Goal: Information Seeking & Learning: Learn about a topic

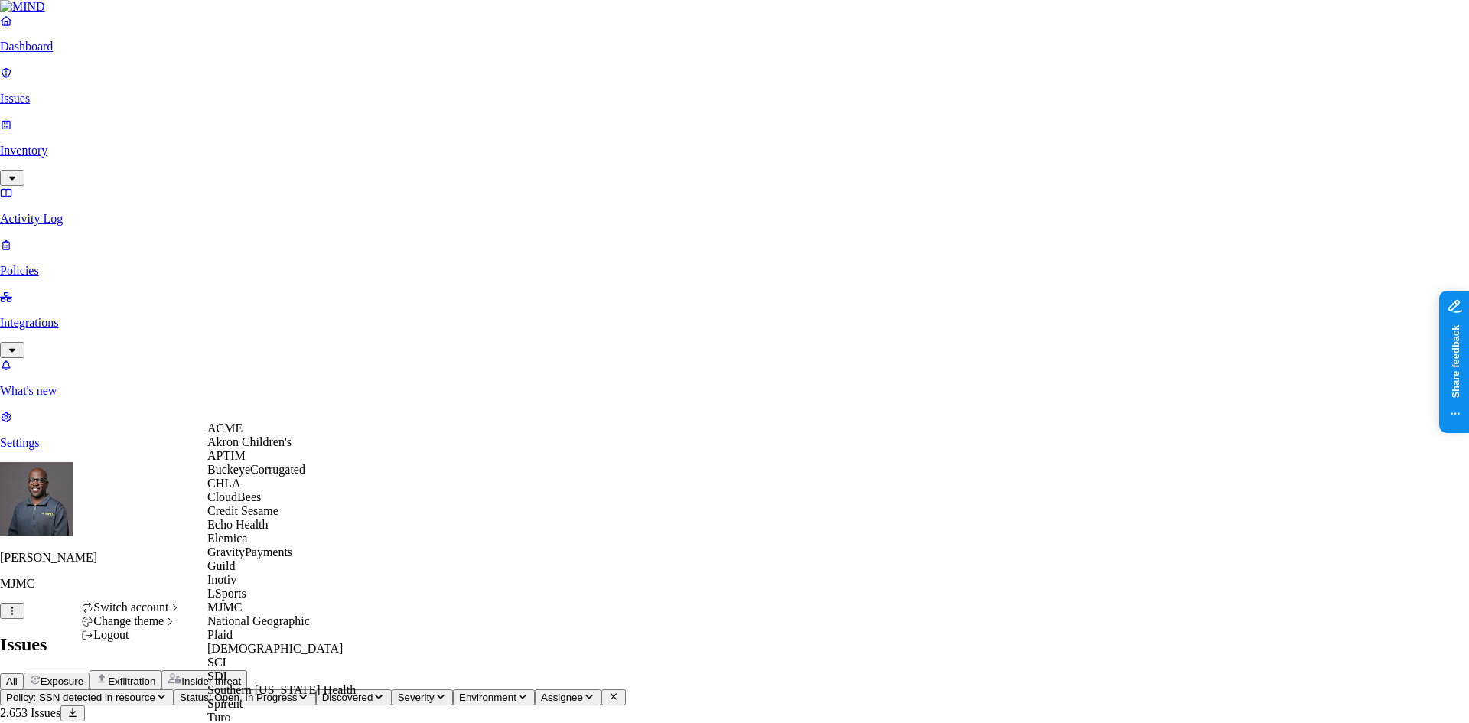
scroll to position [306, 0]
click at [236, 656] on div "SCI" at bounding box center [281, 663] width 148 height 14
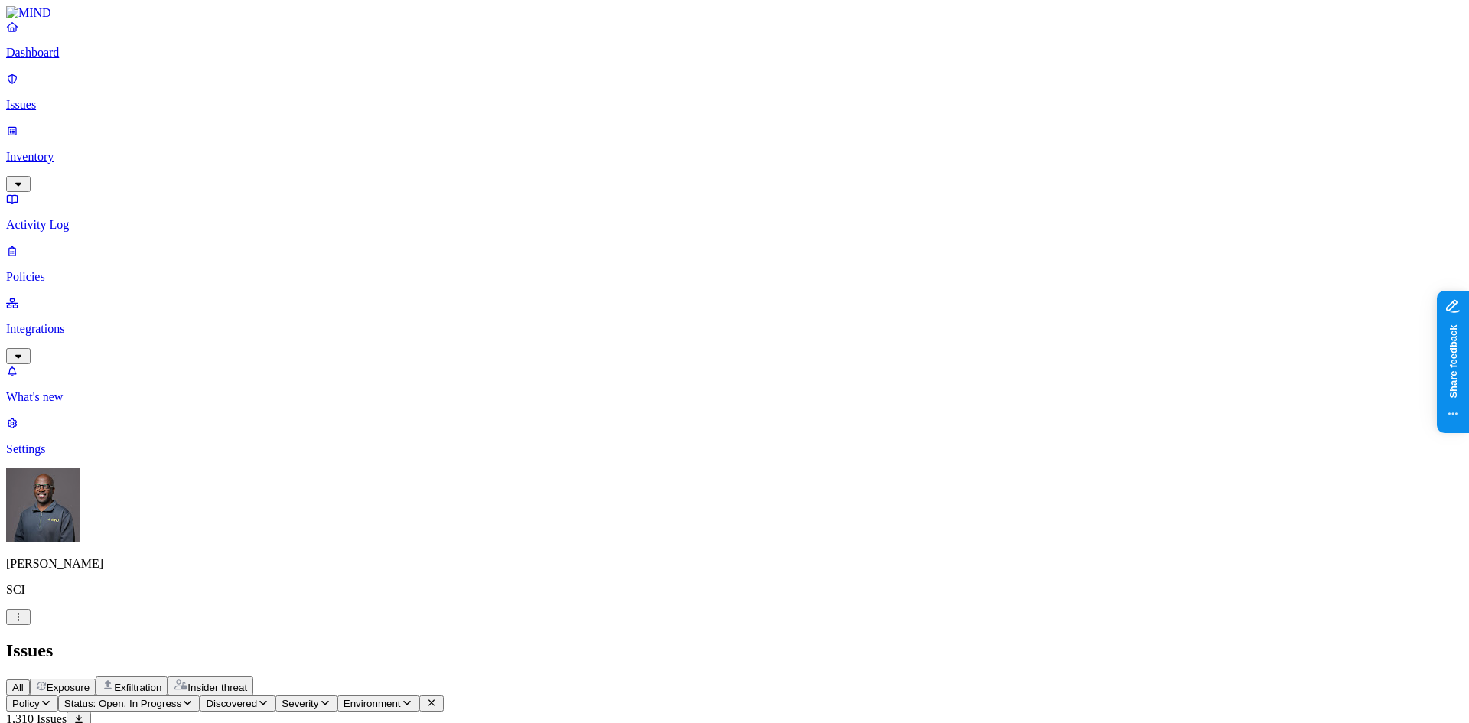
click at [64, 60] on p "Dashboard" at bounding box center [734, 53] width 1457 height 14
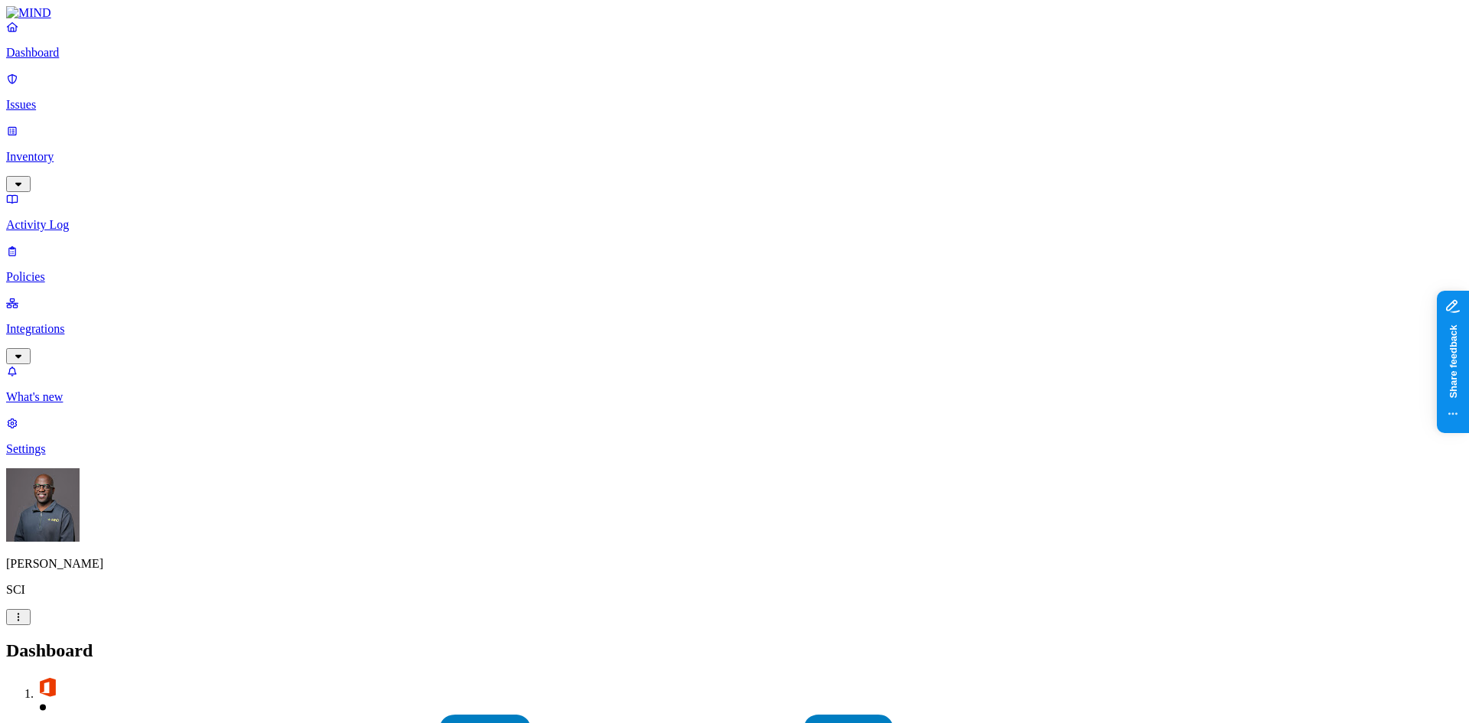
click at [64, 98] on p "Issues" at bounding box center [734, 105] width 1457 height 14
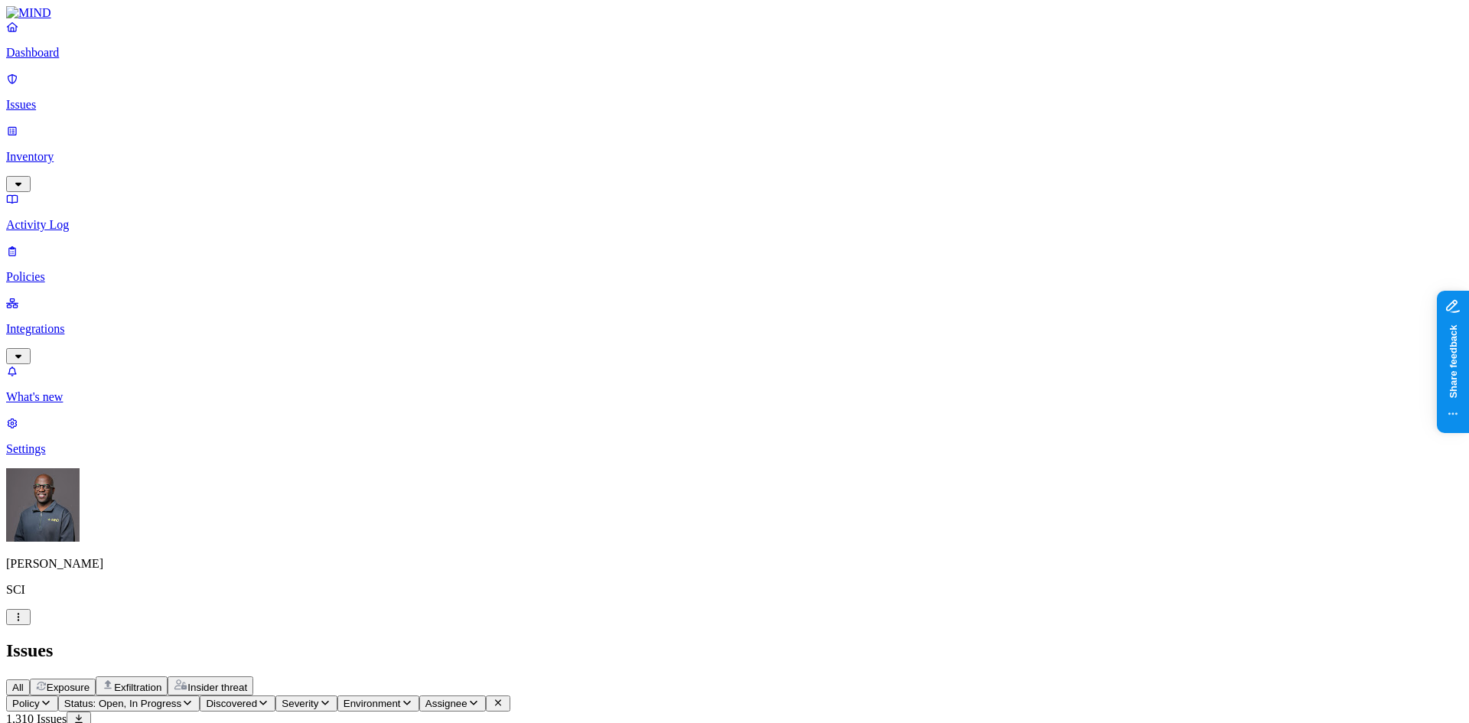
drag, startPoint x: 1027, startPoint y: 18, endPoint x: 962, endPoint y: 27, distance: 64.9
click at [90, 682] on span "Exposure" at bounding box center [68, 687] width 43 height 11
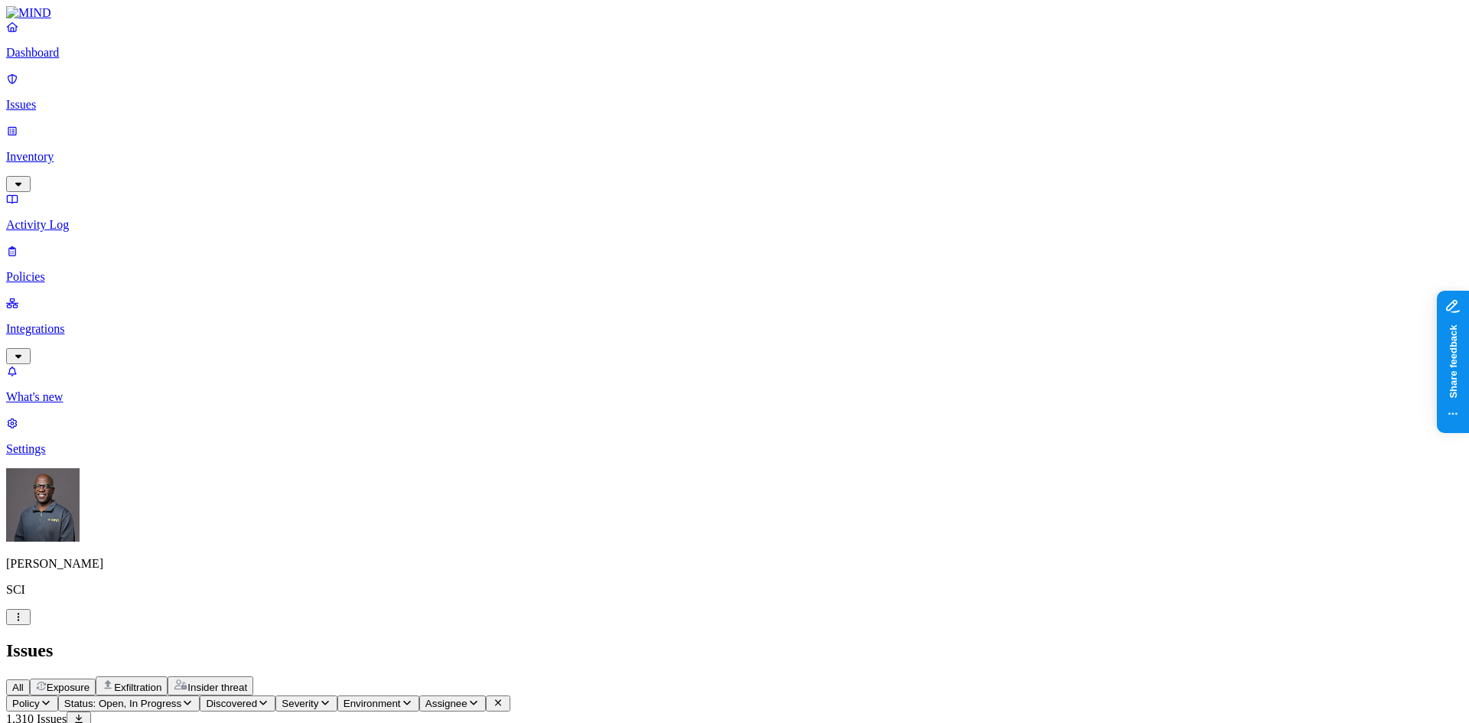
click at [161, 682] on span "Exfiltration" at bounding box center [137, 687] width 47 height 11
click at [247, 682] on span "Insider threat" at bounding box center [217, 687] width 60 height 11
click at [194, 698] on icon "button" at bounding box center [187, 703] width 12 height 10
click at [278, 234] on div "Resolved" at bounding box center [278, 248] width 0 height 29
click at [542, 640] on div "Issues" at bounding box center [734, 650] width 1457 height 21
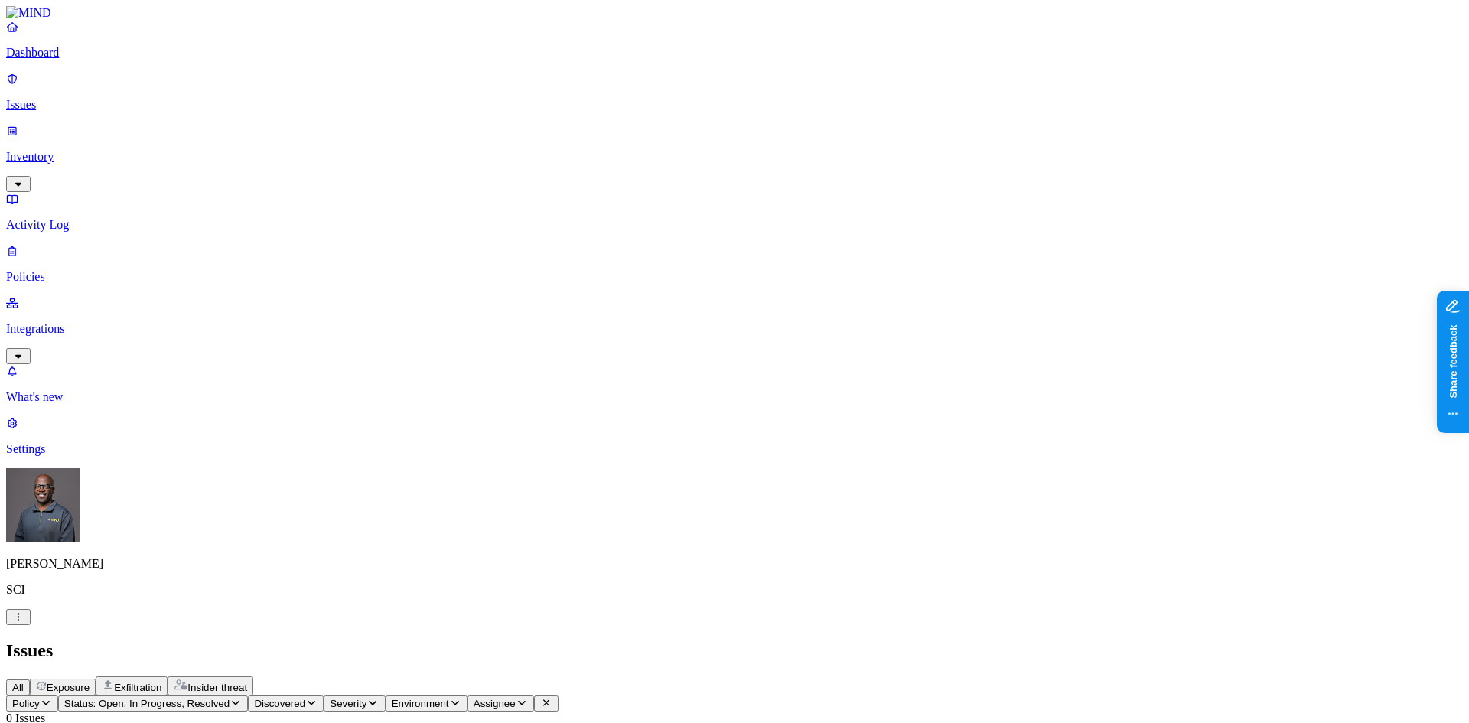
click at [90, 682] on span "Exposure" at bounding box center [68, 687] width 43 height 11
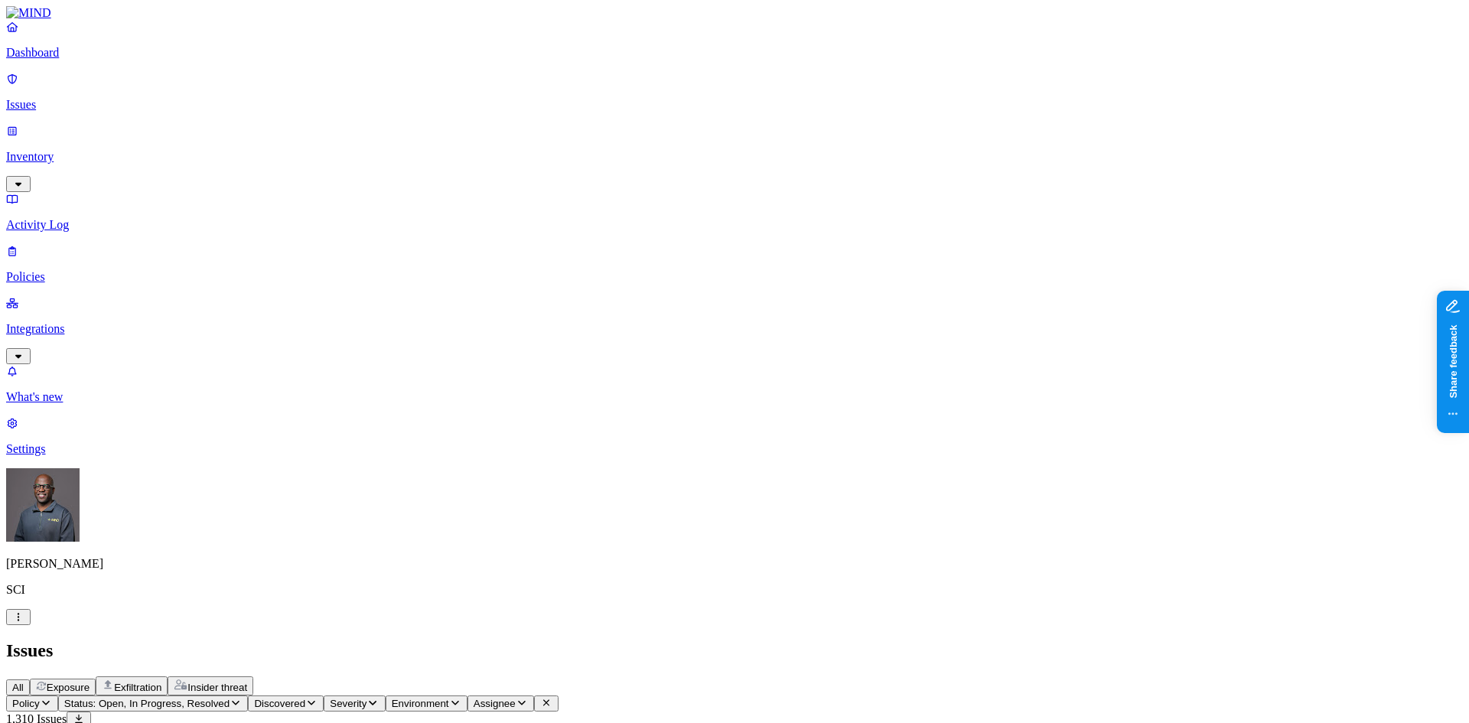
click at [877, 676] on div "All Exposure Exfiltration Insider threat" at bounding box center [734, 685] width 1457 height 19
drag, startPoint x: 676, startPoint y: 124, endPoint x: 831, endPoint y: 104, distance: 155.8
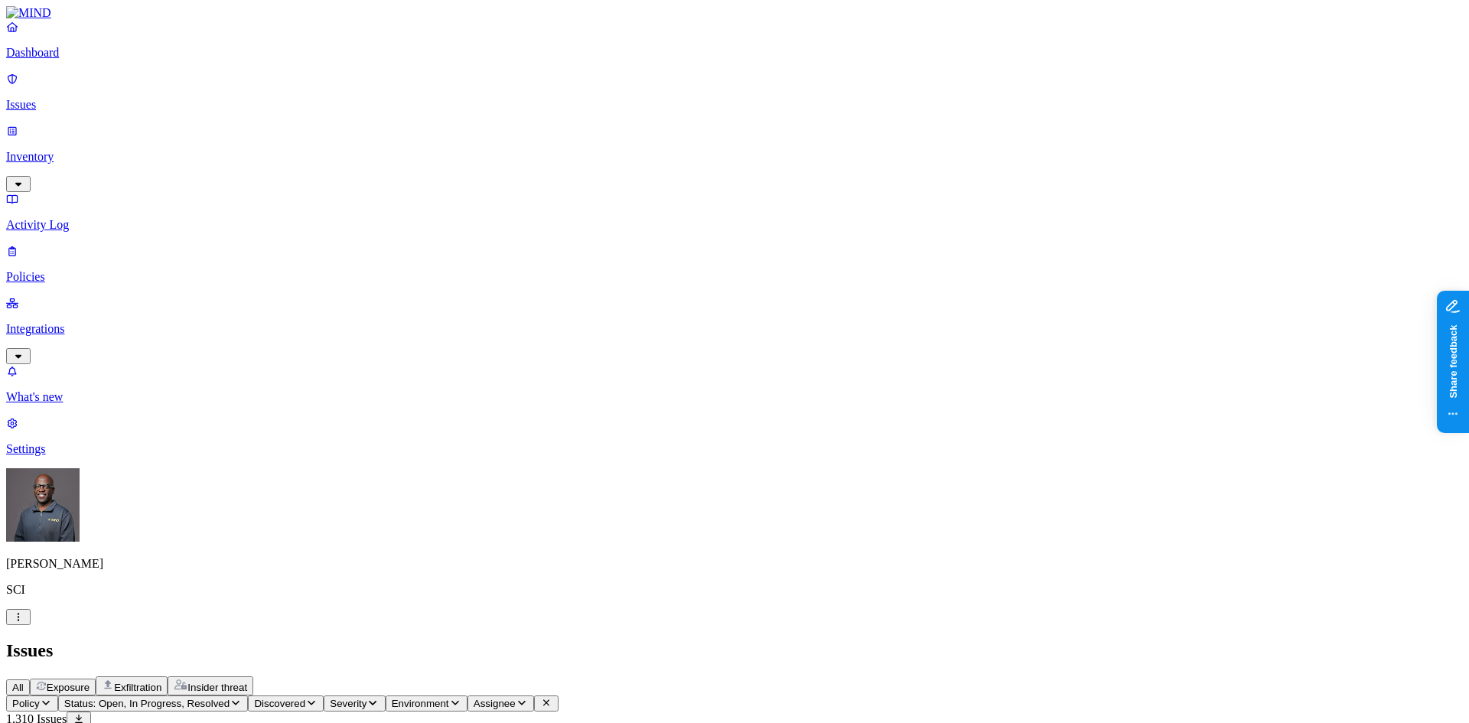
click at [89, 150] on p "Inventory" at bounding box center [734, 157] width 1457 height 14
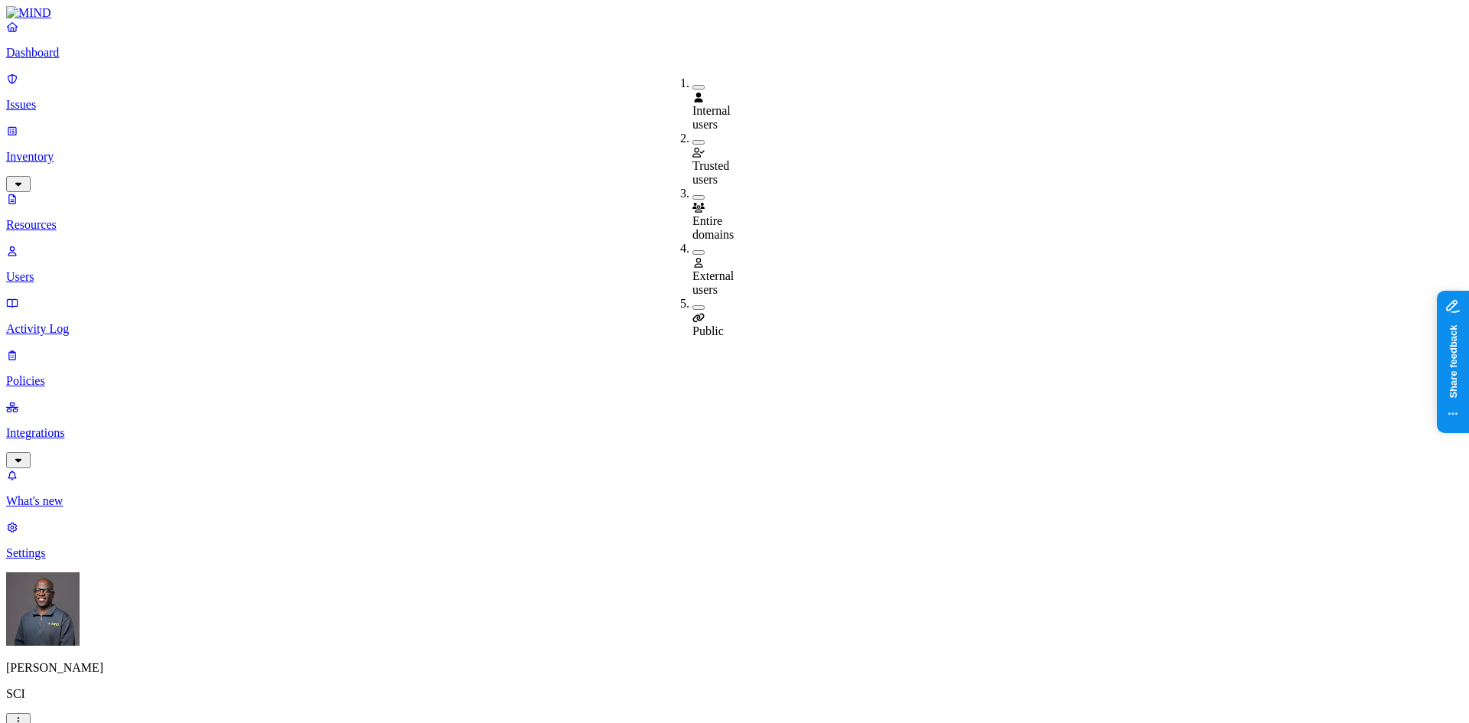
click at [692, 297] on div "Public" at bounding box center [692, 317] width 0 height 41
drag, startPoint x: 433, startPoint y: 79, endPoint x: 581, endPoint y: 61, distance: 148.7
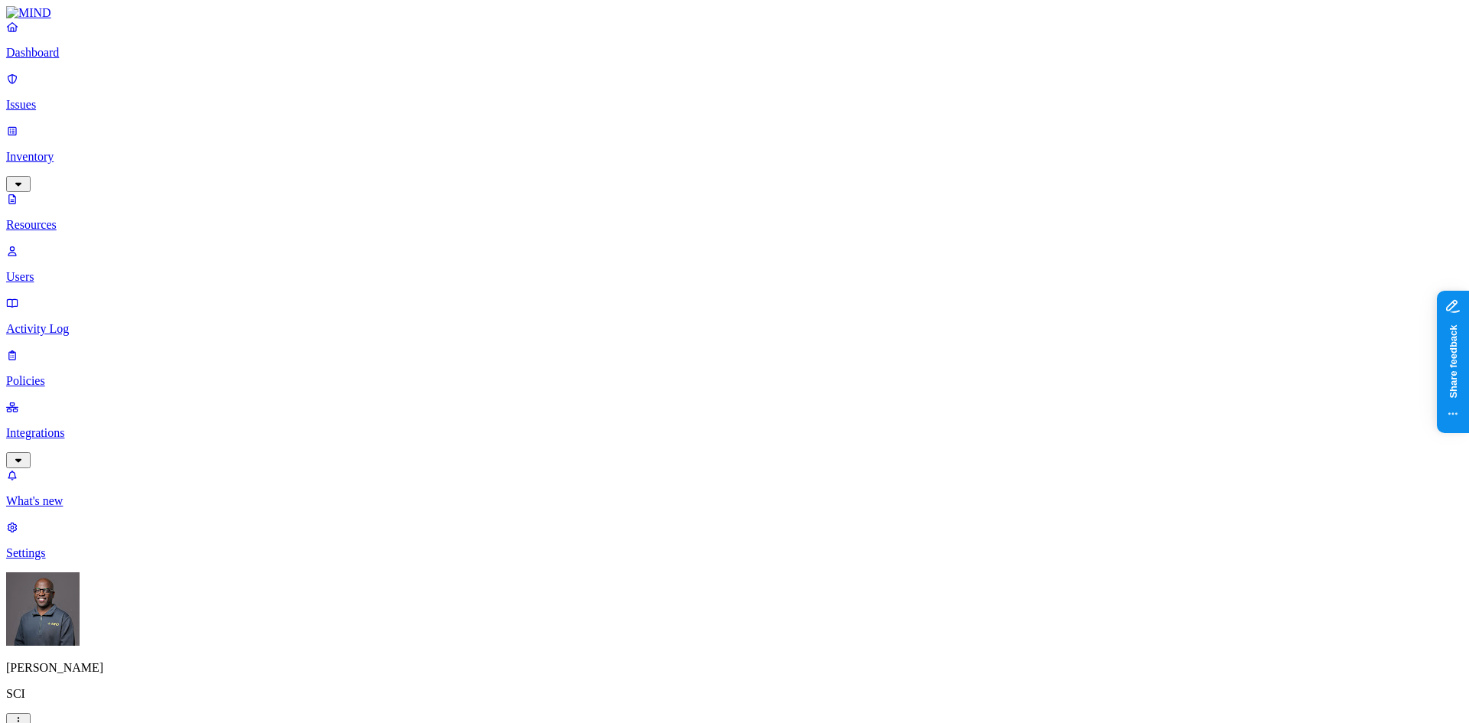
drag, startPoint x: 1024, startPoint y: 20, endPoint x: 1015, endPoint y: 12, distance: 11.4
click at [459, 128] on button "button" at bounding box center [465, 130] width 12 height 5
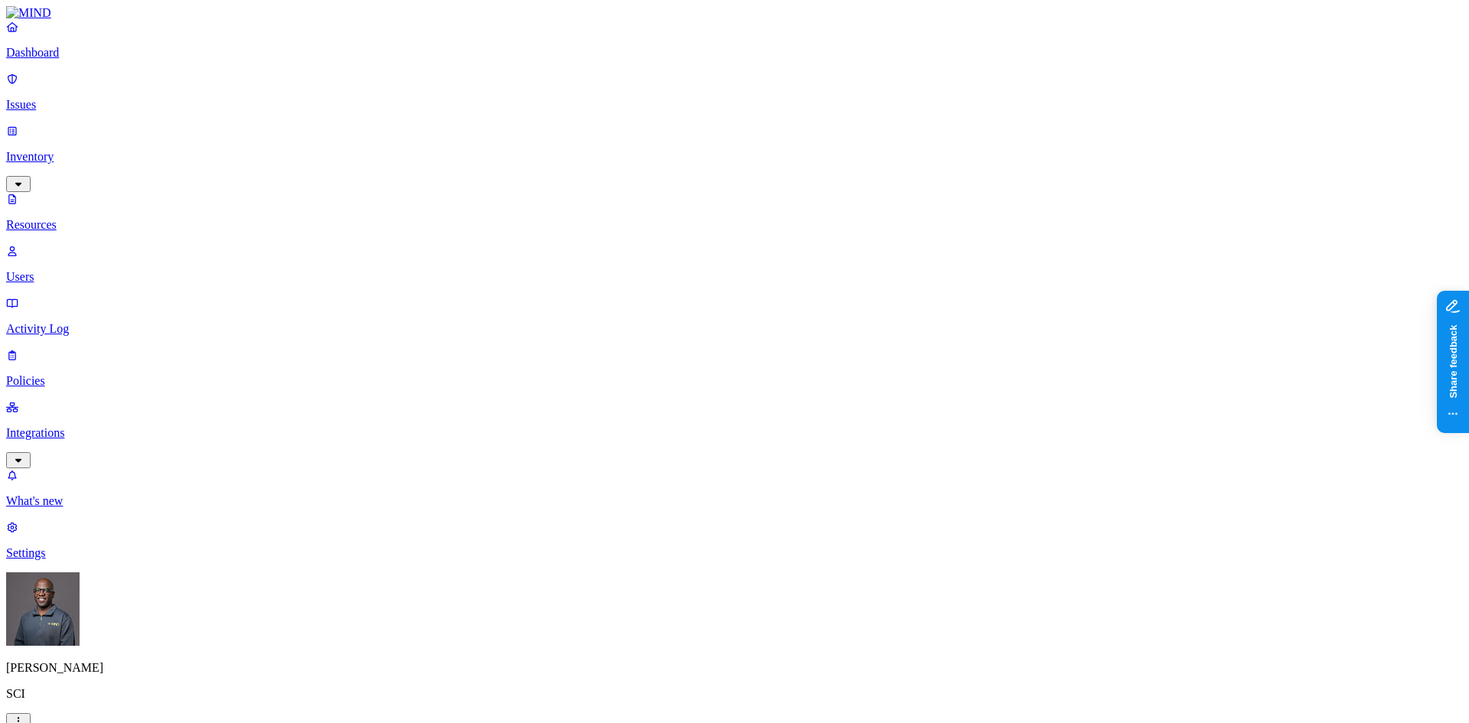
click at [459, 119] on button "button" at bounding box center [465, 127] width 12 height 16
click at [459, 85] on button "button" at bounding box center [465, 87] width 12 height 5
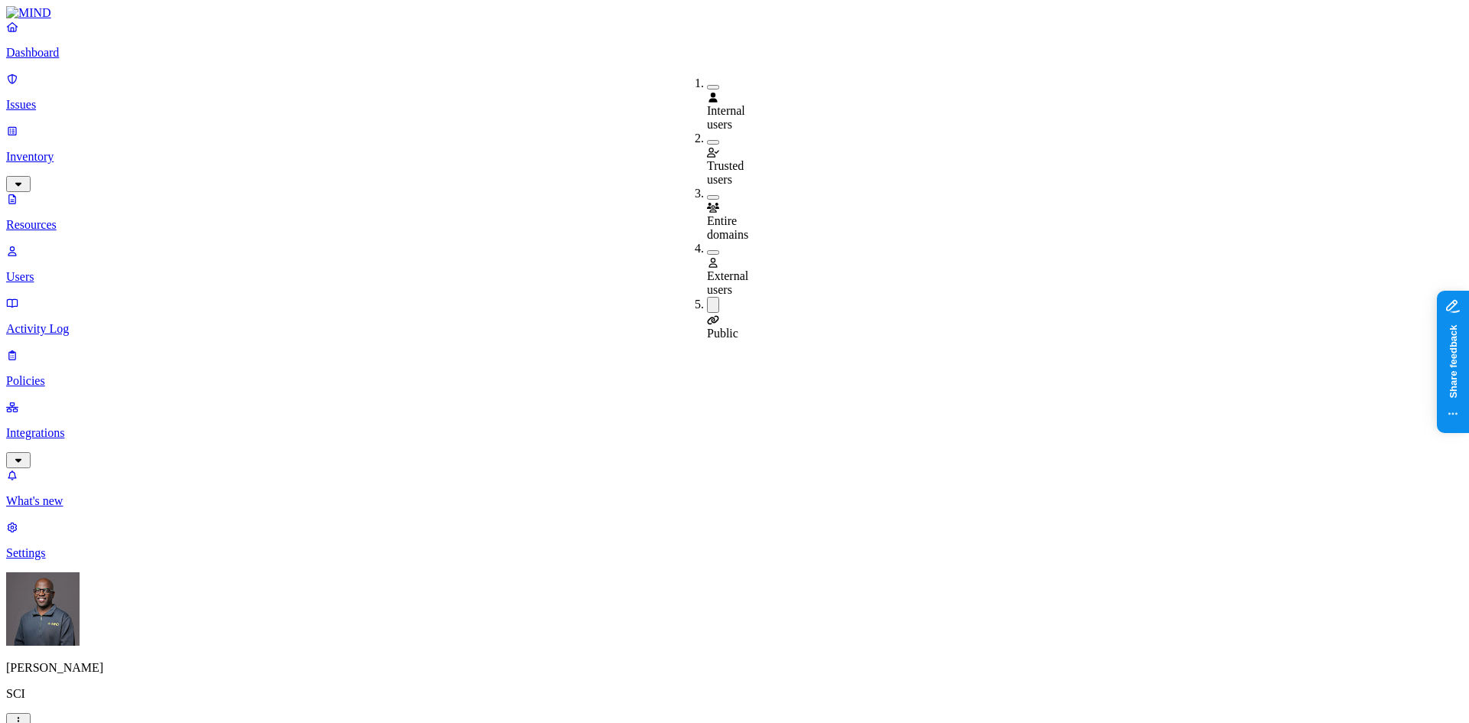
click at [707, 250] on button "button" at bounding box center [713, 252] width 12 height 5
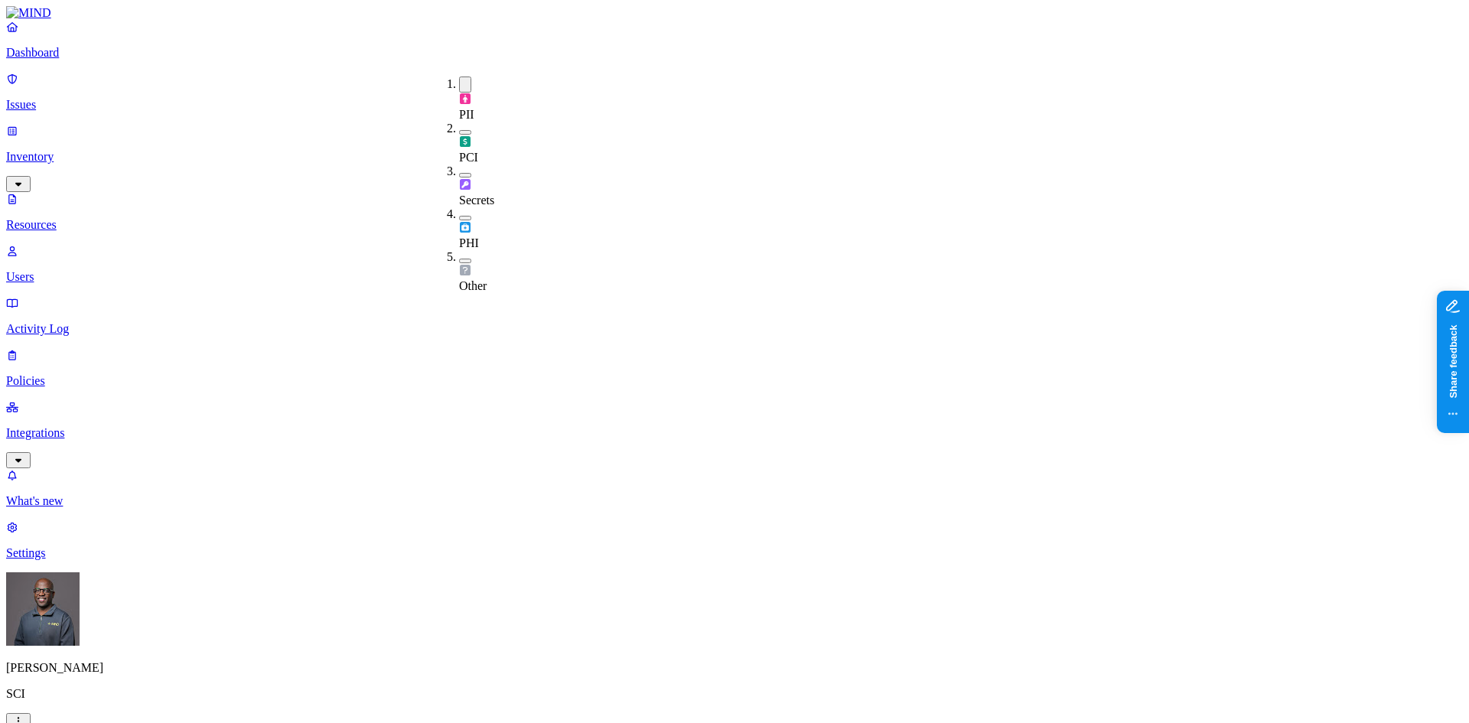
click at [459, 80] on button "button" at bounding box center [465, 85] width 12 height 16
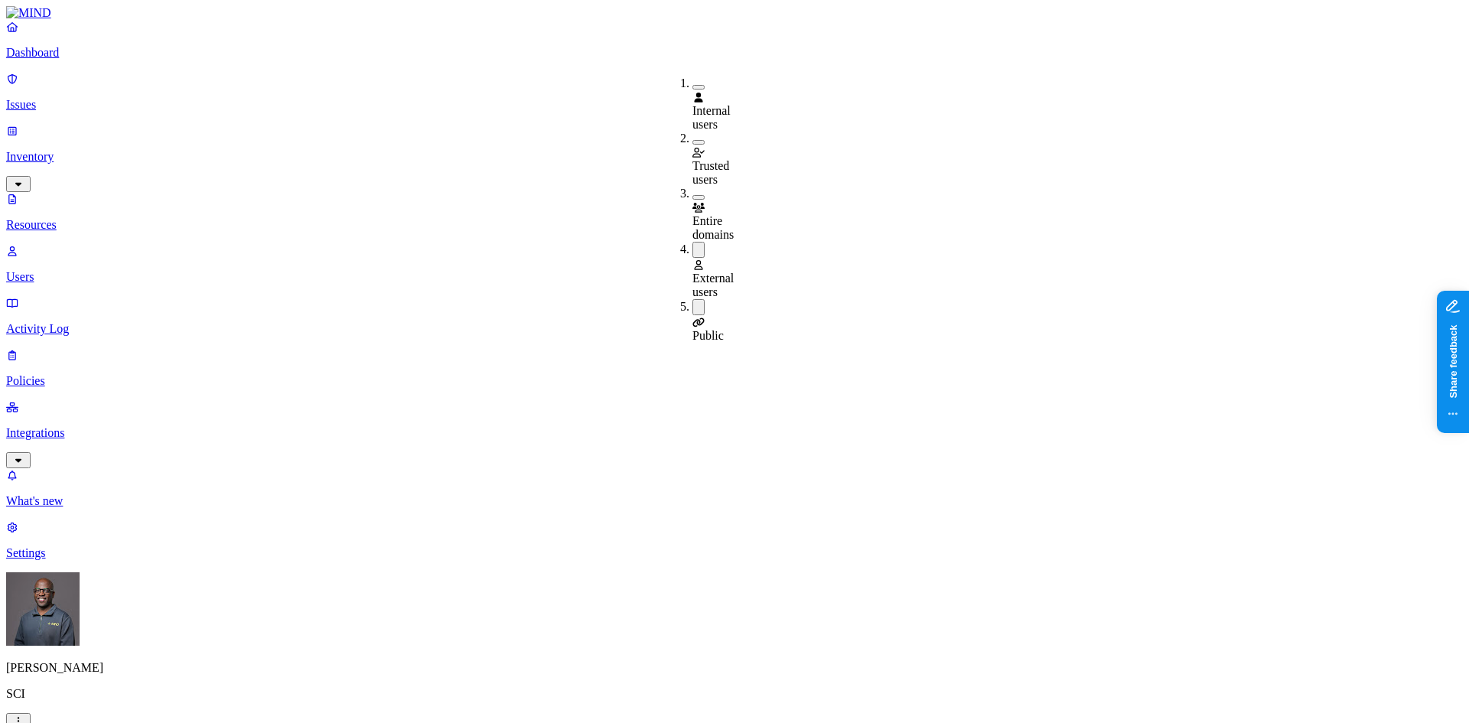
click at [692, 242] on button "button" at bounding box center [698, 250] width 12 height 16
click at [692, 297] on button "button" at bounding box center [698, 305] width 12 height 16
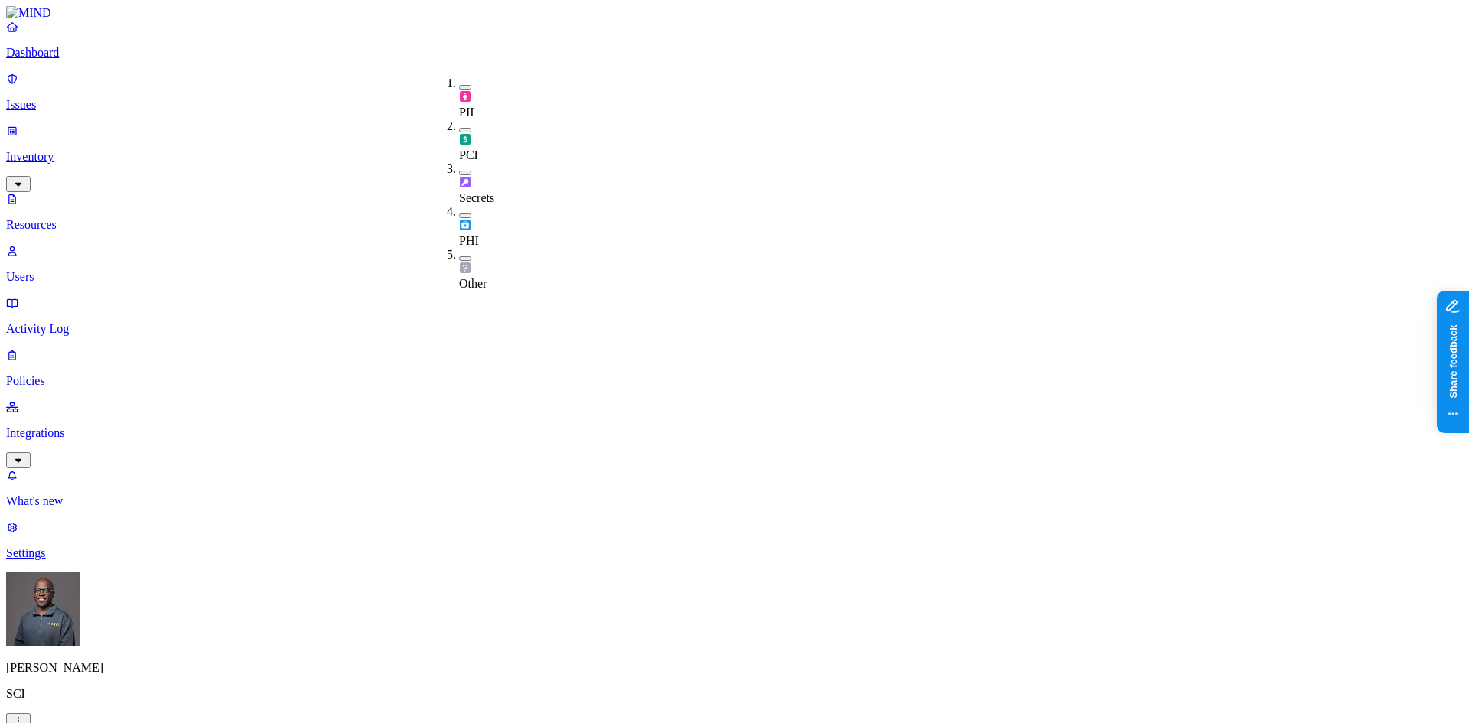
click at [459, 128] on button "button" at bounding box center [465, 130] width 12 height 5
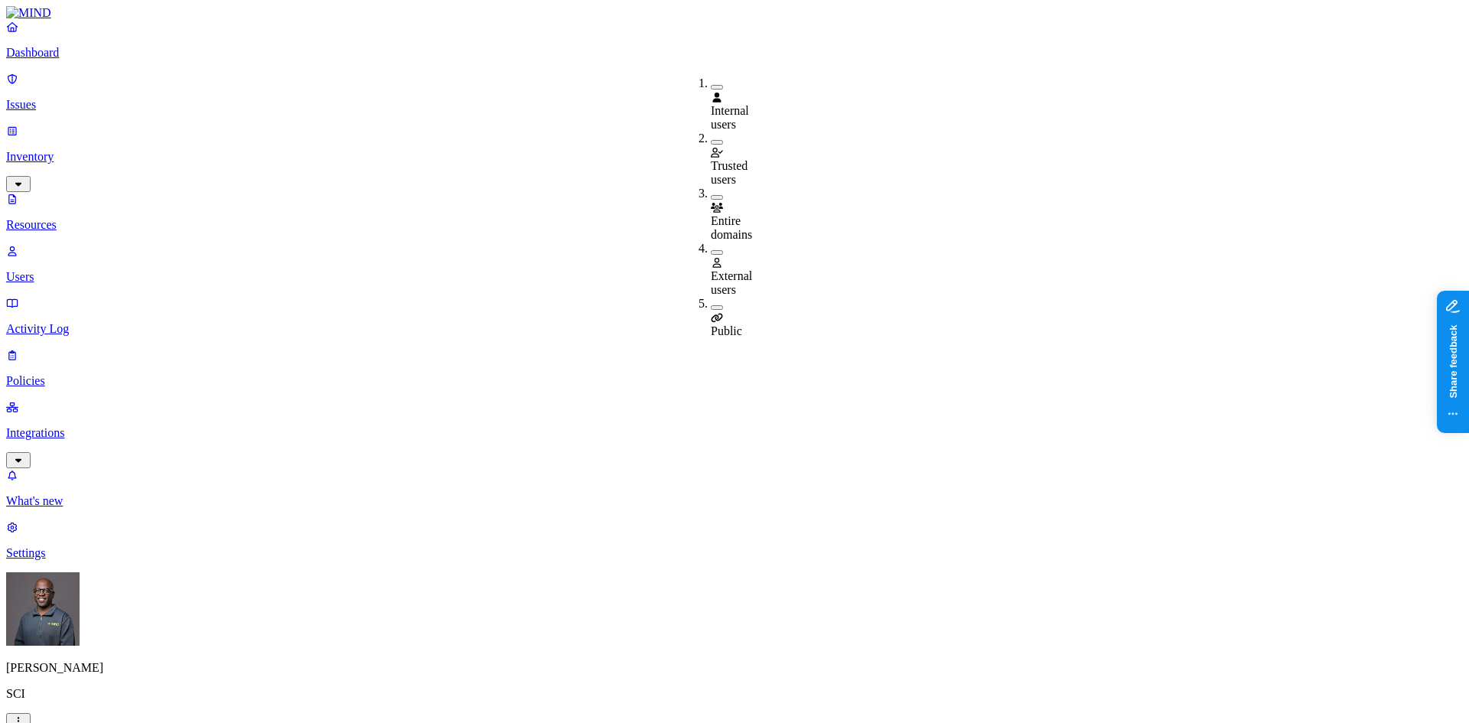
click at [711, 305] on button "button" at bounding box center [717, 307] width 12 height 5
click at [711, 250] on button "button" at bounding box center [717, 252] width 12 height 5
click at [711, 299] on button "button" at bounding box center [717, 307] width 12 height 16
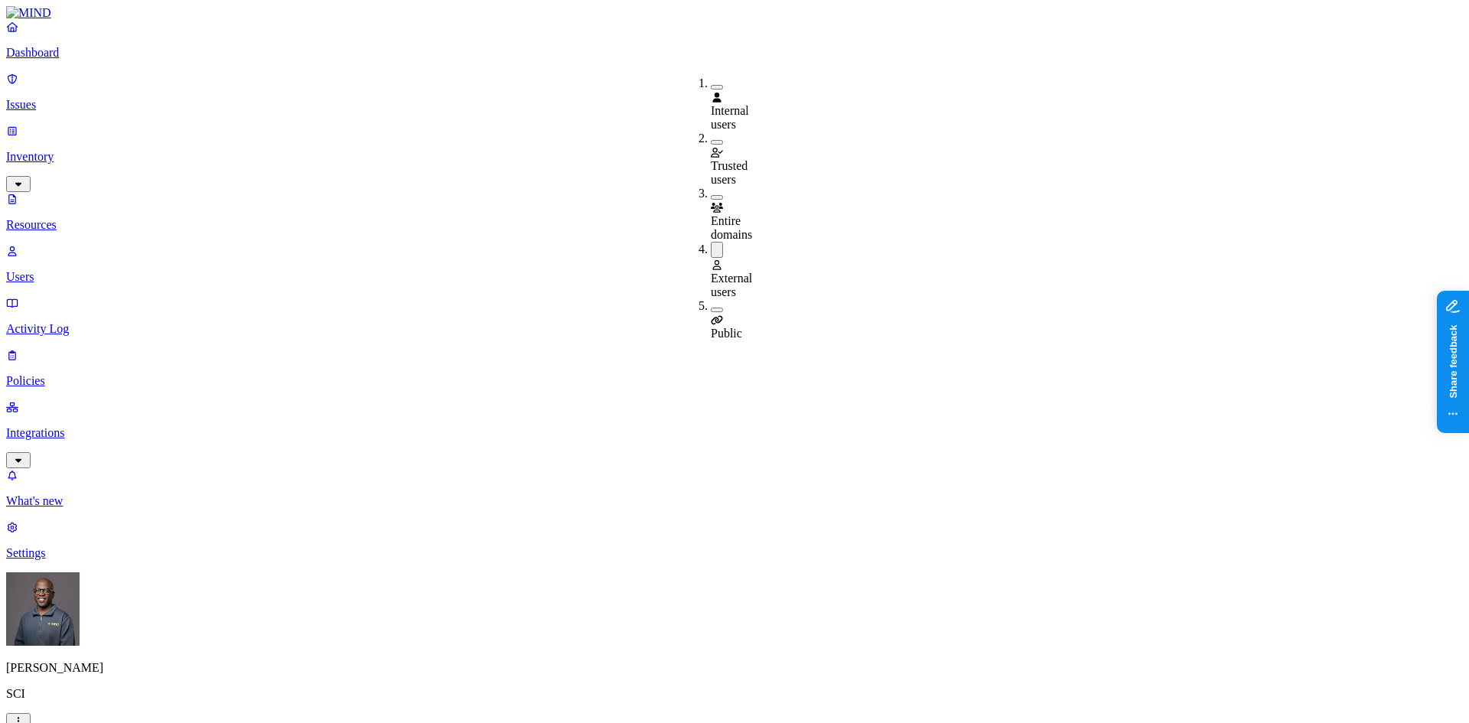
click at [711, 195] on button "button" at bounding box center [717, 197] width 12 height 5
click at [711, 244] on button "button" at bounding box center [717, 252] width 12 height 16
click at [711, 140] on button "button" at bounding box center [717, 142] width 12 height 5
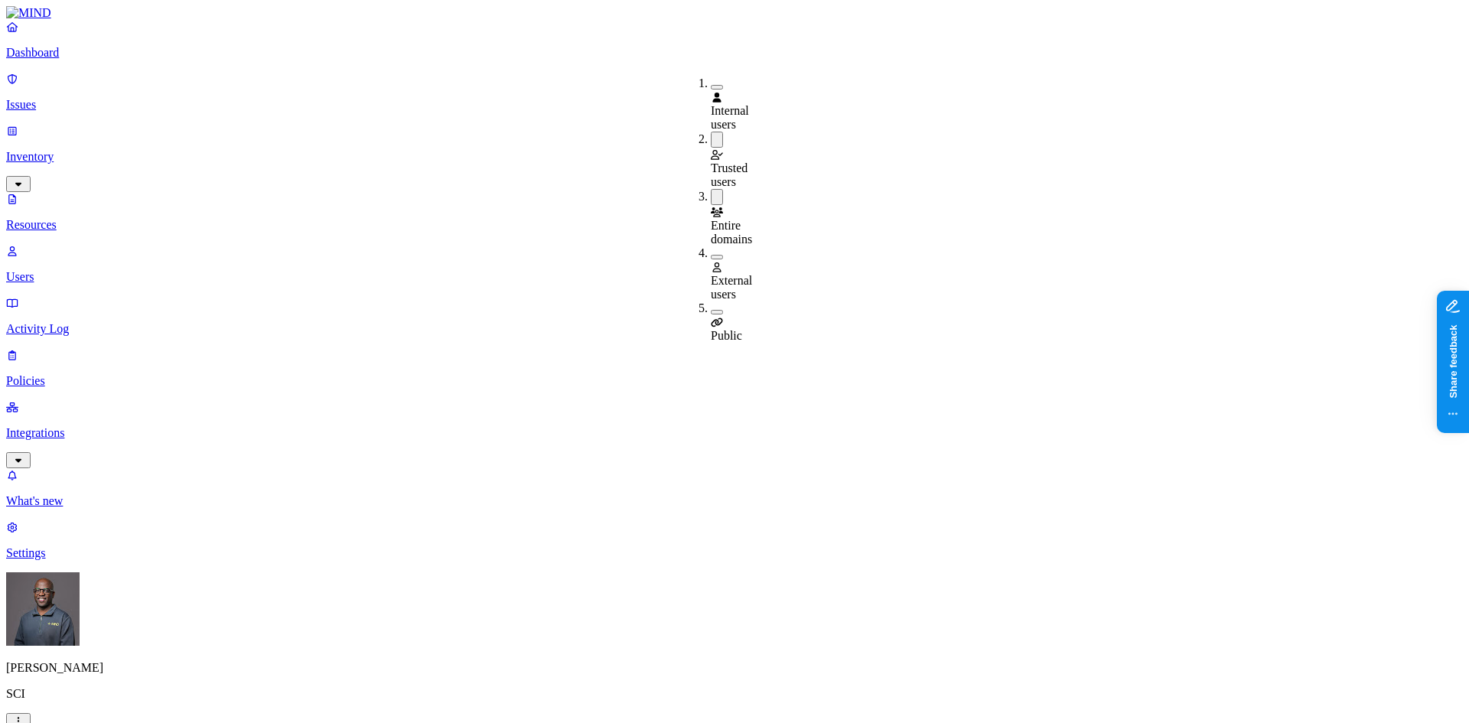
click at [711, 189] on button "button" at bounding box center [717, 197] width 12 height 16
click at [711, 132] on div "Trusted users" at bounding box center [711, 160] width 0 height 57
click at [711, 85] on button "button" at bounding box center [717, 87] width 12 height 5
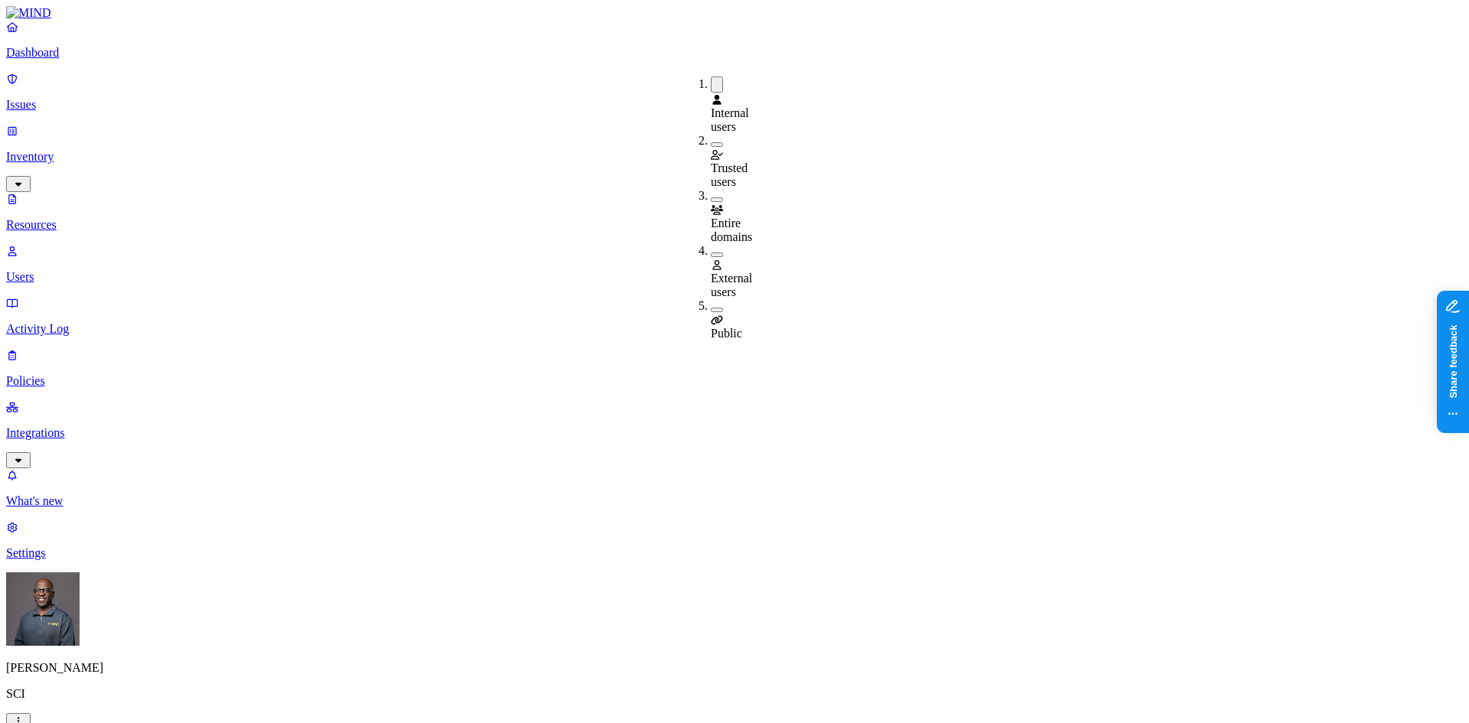
drag, startPoint x: 698, startPoint y: 80, endPoint x: 594, endPoint y: 57, distance: 106.7
click at [711, 80] on button "button" at bounding box center [717, 85] width 12 height 16
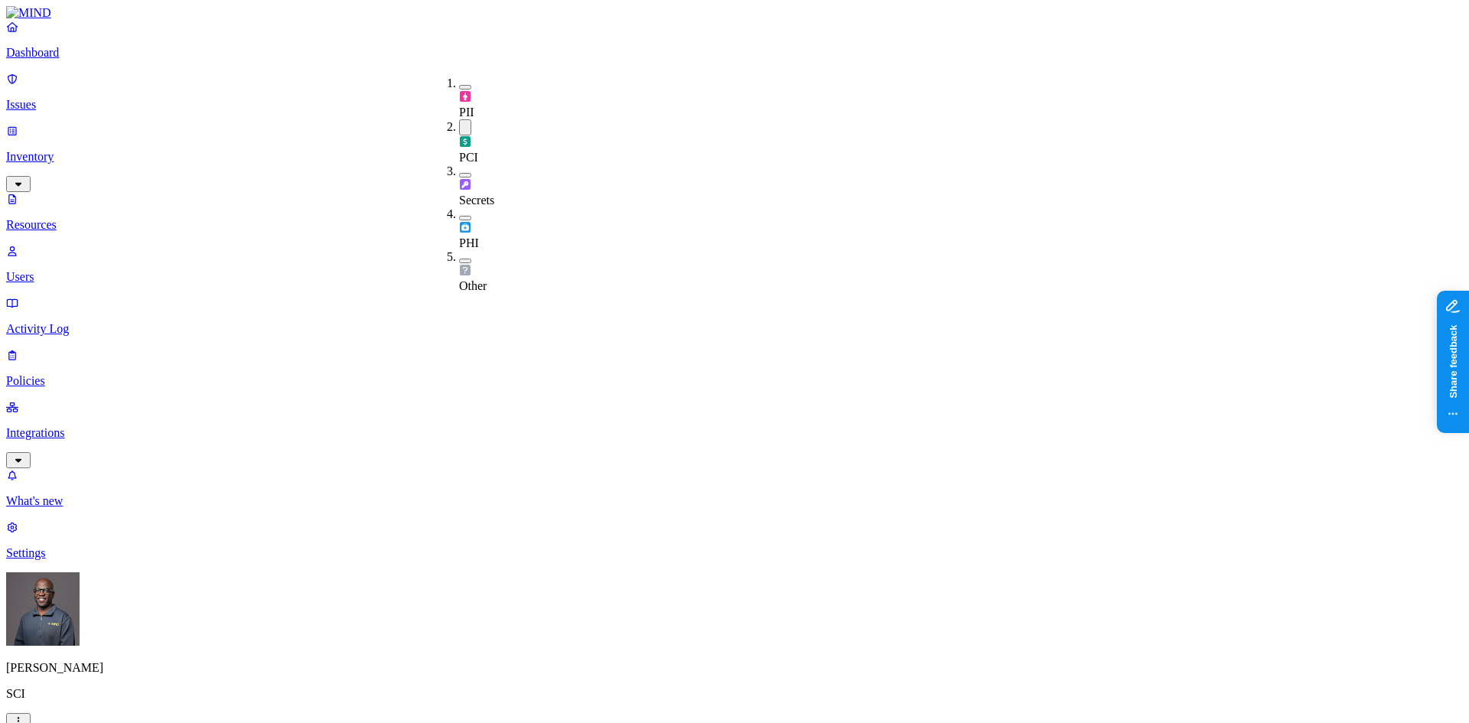
drag, startPoint x: 447, startPoint y: 135, endPoint x: 440, endPoint y: 115, distance: 21.0
click at [459, 173] on button "button" at bounding box center [465, 175] width 12 height 5
click at [459, 119] on button "button" at bounding box center [465, 127] width 12 height 16
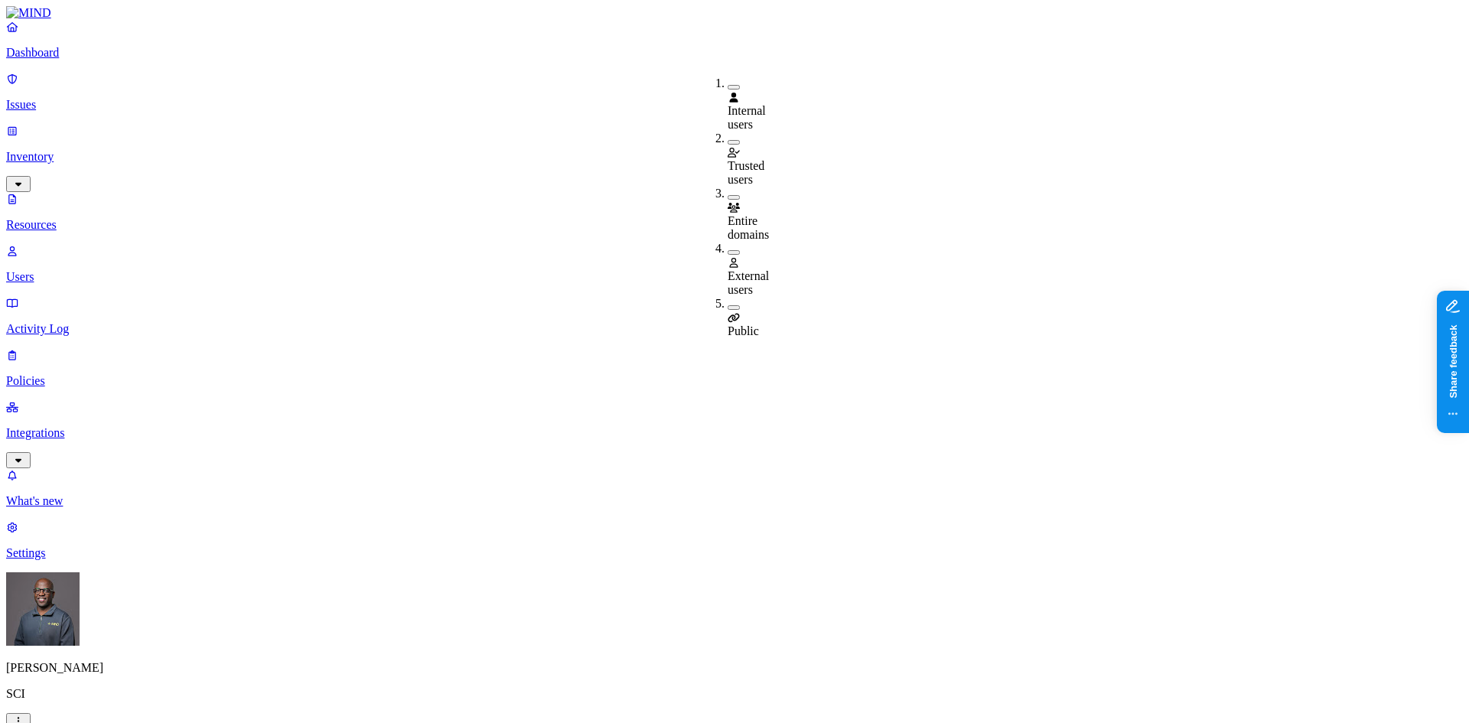
click at [728, 250] on button "button" at bounding box center [734, 252] width 12 height 5
click at [728, 308] on button "button" at bounding box center [734, 310] width 12 height 5
click at [728, 242] on button "button" at bounding box center [734, 250] width 12 height 16
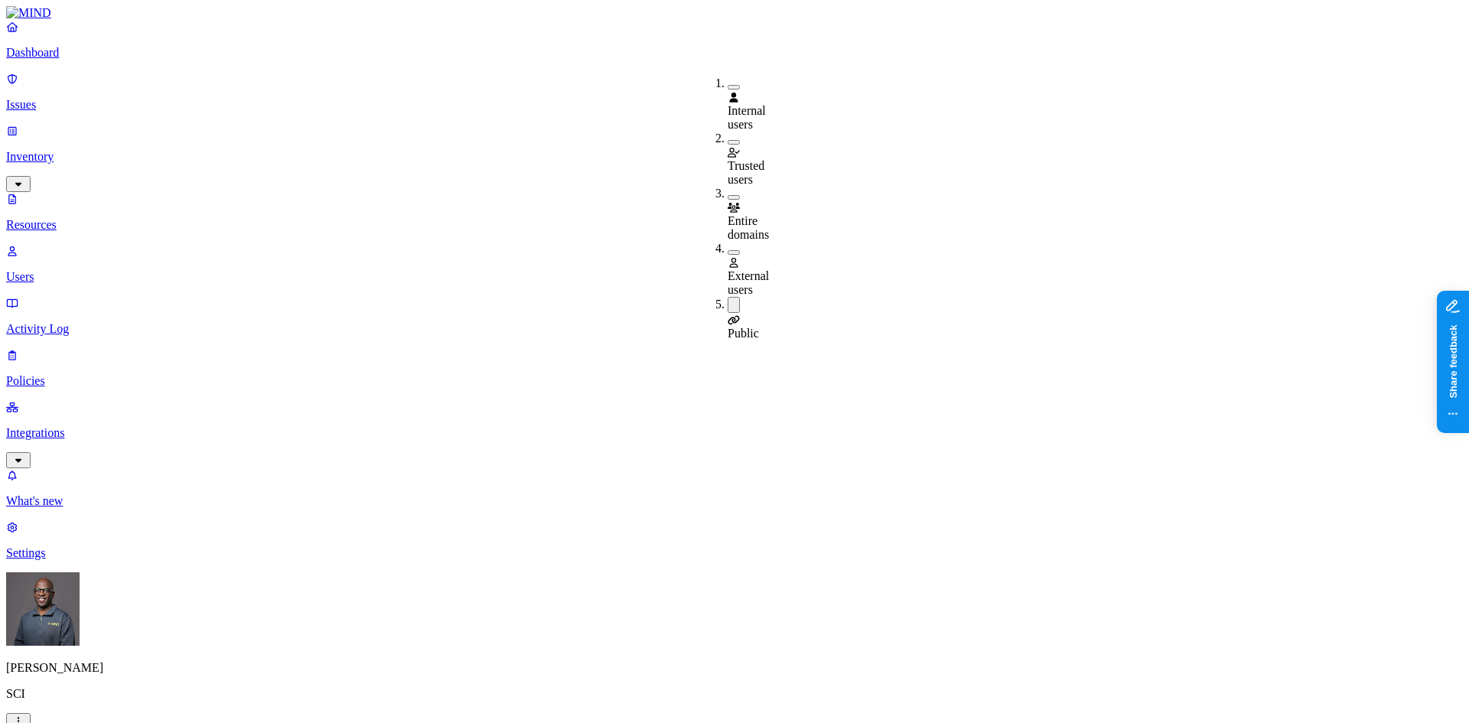
click at [728, 297] on div "Public" at bounding box center [728, 319] width 0 height 44
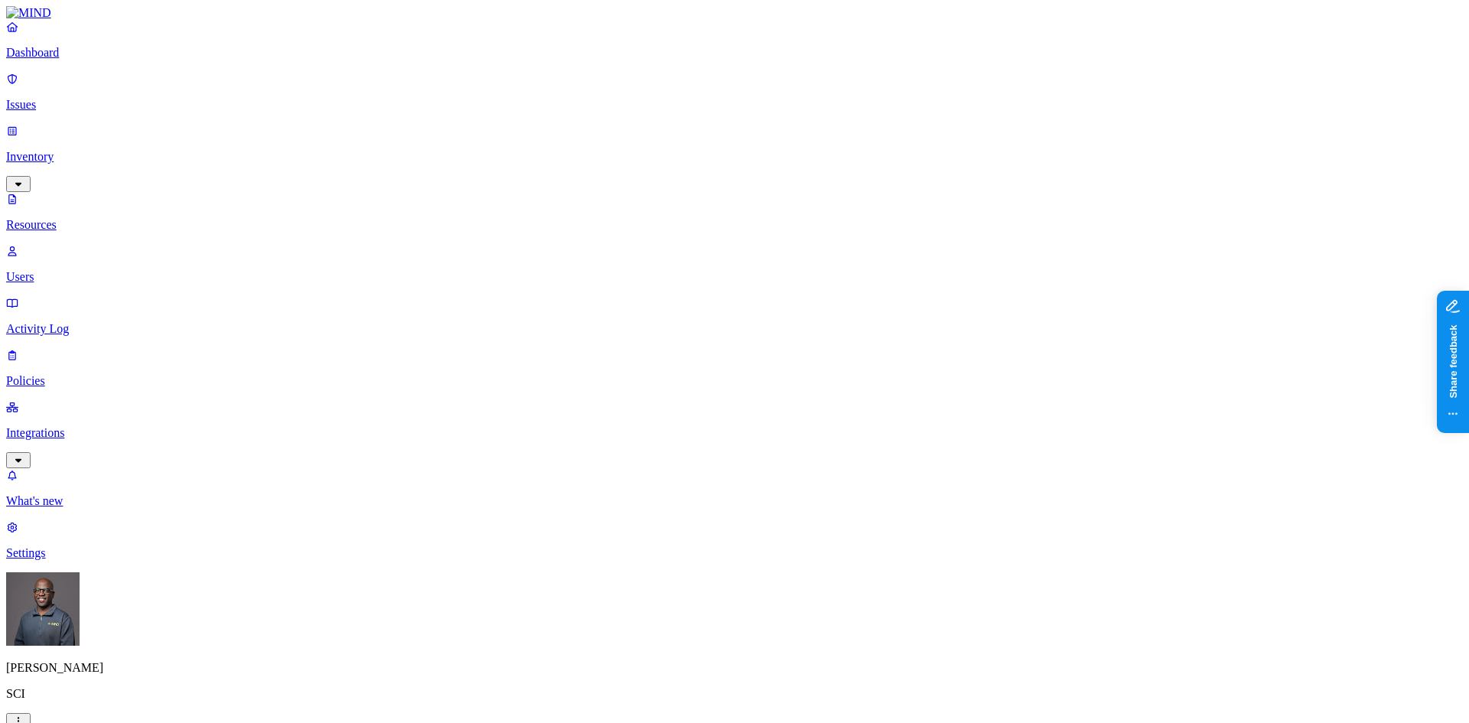
scroll to position [355, 0]
click at [51, 244] on link "Users" at bounding box center [734, 264] width 1457 height 40
click at [58, 60] on p "Dashboard" at bounding box center [734, 53] width 1457 height 14
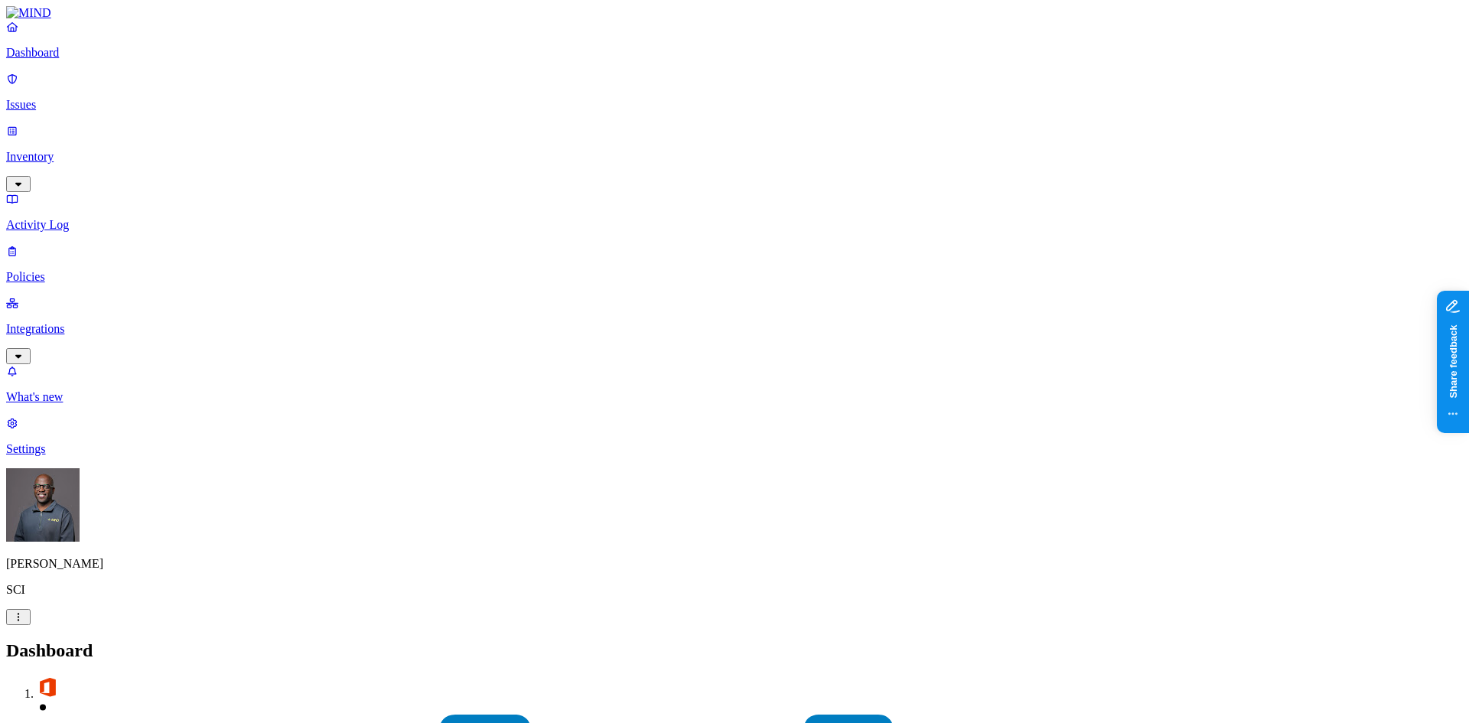
drag, startPoint x: 379, startPoint y: 460, endPoint x: 470, endPoint y: 433, distance: 94.2
